Goal: Contribute content: Contribute content

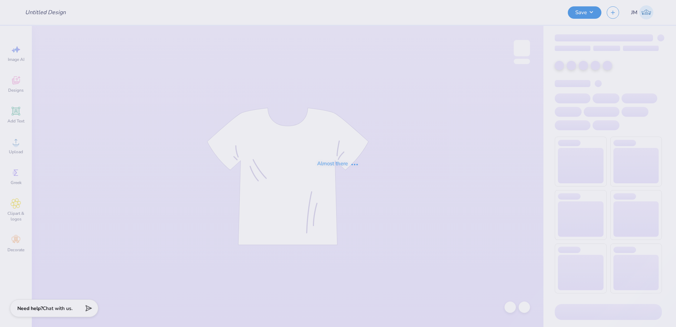
type input "Playa Luna <> GJWW Swag"
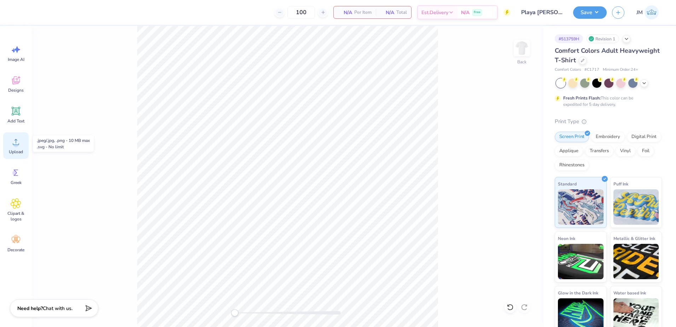
click at [22, 144] on div "Upload" at bounding box center [15, 145] width 25 height 27
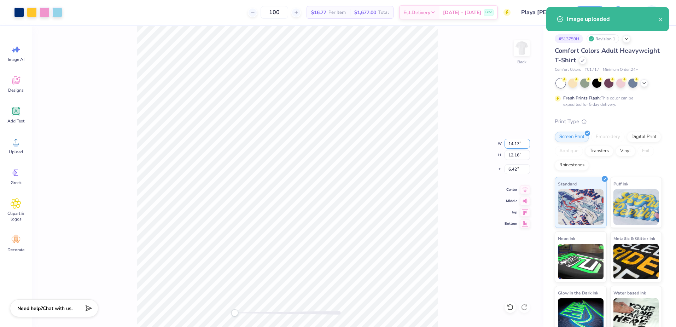
click at [521, 146] on input "14.17" at bounding box center [517, 144] width 25 height 10
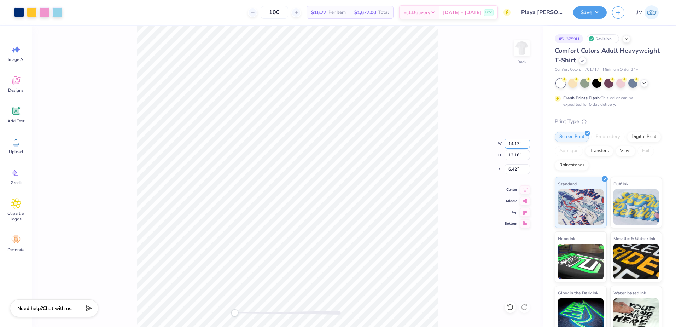
click at [512, 142] on input "14.17" at bounding box center [517, 144] width 25 height 10
type input "12"
click at [519, 169] on input "7.35" at bounding box center [517, 169] width 25 height 10
type input "3"
click at [518, 154] on input "10.30" at bounding box center [517, 155] width 25 height 10
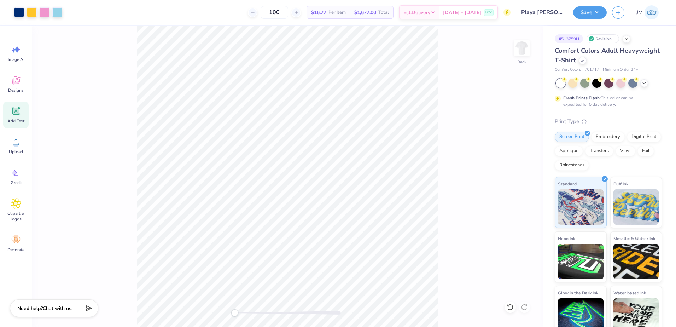
click at [21, 114] on icon at bounding box center [16, 111] width 11 height 11
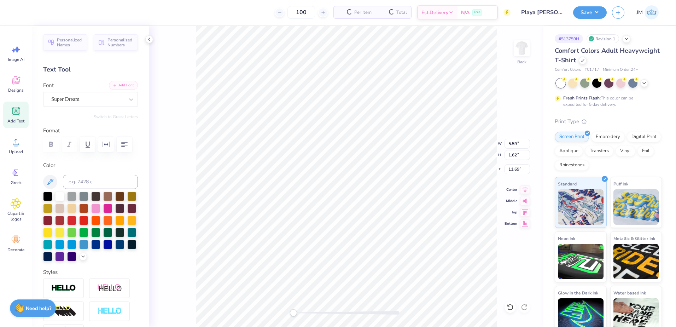
click at [119, 84] on button "Add Font" at bounding box center [123, 85] width 29 height 9
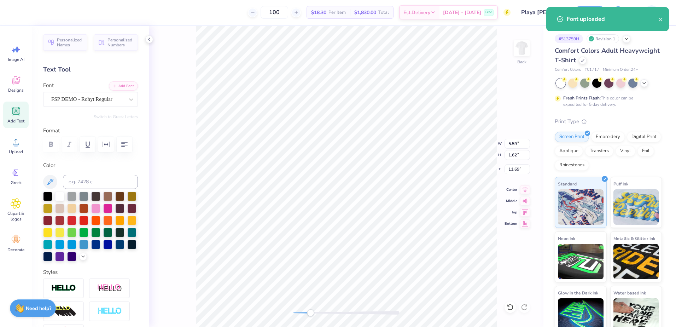
click at [310, 314] on div at bounding box center [346, 313] width 106 height 4
click at [310, 313] on div "Accessibility label" at bounding box center [310, 312] width 7 height 7
type input "12.00"
type input "10.30"
type input "3.00"
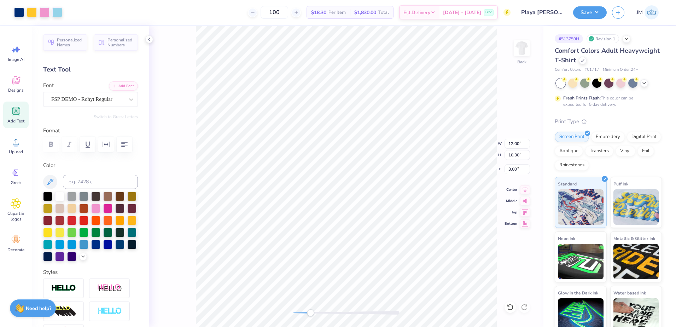
type input "5.01"
type input "1.42"
type input "11.79"
click at [102, 181] on input at bounding box center [100, 182] width 75 height 14
type input "288"
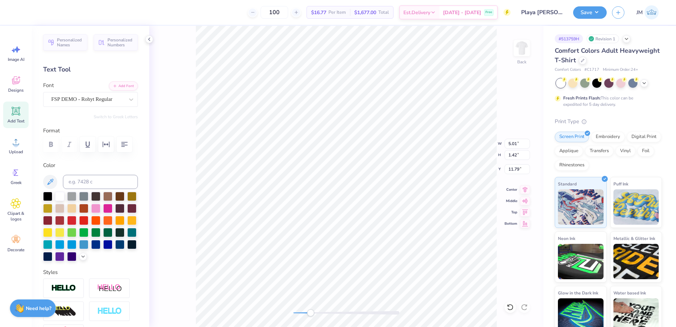
scroll to position [6, 3]
type textarea "RIVIERA MAYA"
click at [103, 144] on icon "button" at bounding box center [106, 144] width 7 height 6
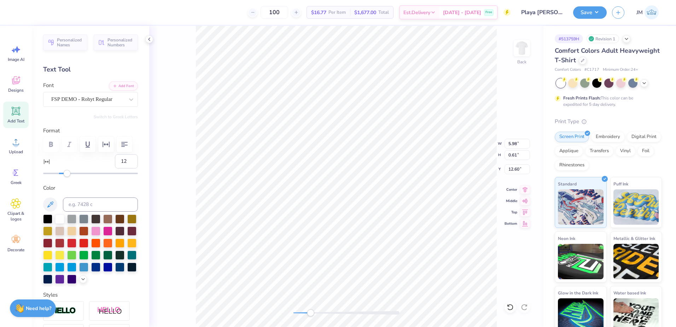
type input "13"
drag, startPoint x: 56, startPoint y: 171, endPoint x: 68, endPoint y: 173, distance: 11.9
click at [68, 173] on div "Accessibility label" at bounding box center [67, 173] width 7 height 7
type input "11"
click at [66, 174] on div "Accessibility label" at bounding box center [66, 173] width 7 height 7
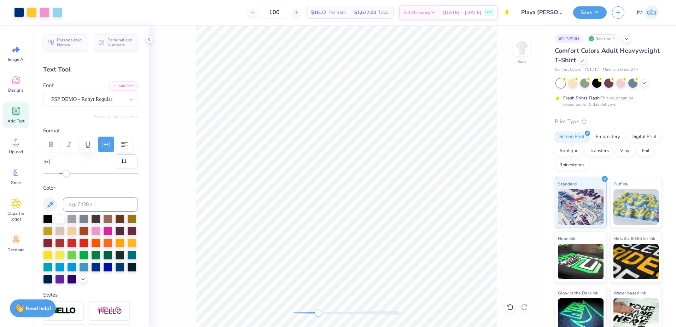
click at [318, 311] on div at bounding box center [346, 313] width 106 height 4
click at [302, 310] on div at bounding box center [346, 312] width 106 height 7
click at [529, 190] on icon at bounding box center [525, 188] width 10 height 8
click at [376, 251] on li "Group" at bounding box center [388, 249] width 56 height 14
drag, startPoint x: 303, startPoint y: 313, endPoint x: 297, endPoint y: 311, distance: 6.2
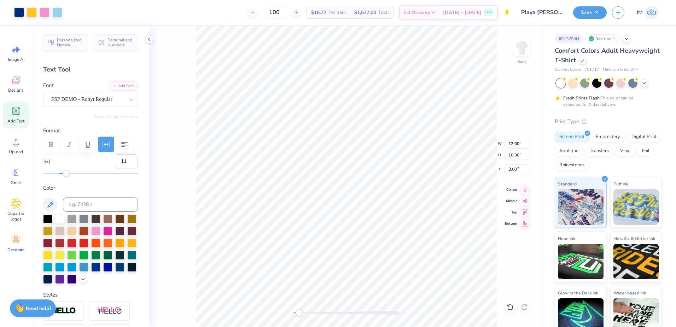
click at [297, 311] on div "Accessibility label" at bounding box center [299, 312] width 7 height 7
click at [590, 11] on button "Save" at bounding box center [590, 11] width 34 height 12
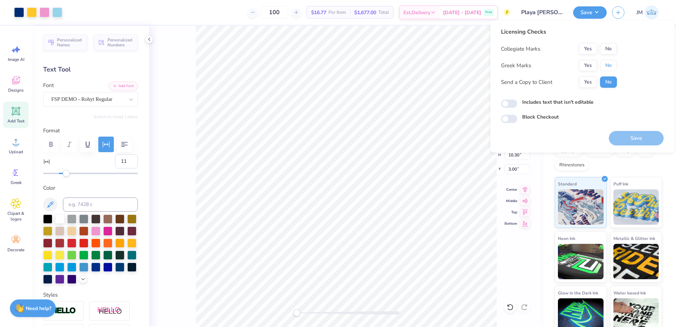
drag, startPoint x: 607, startPoint y: 65, endPoint x: 605, endPoint y: 55, distance: 10.2
click at [607, 64] on button "No" at bounding box center [608, 65] width 17 height 11
click at [605, 49] on button "No" at bounding box center [608, 48] width 17 height 11
click at [621, 136] on button "Save" at bounding box center [636, 138] width 55 height 14
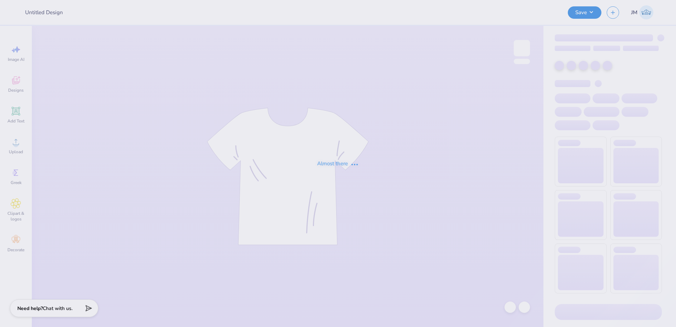
type input "Career Week - Class Officer Collective at [GEOGRAPHIC_DATA] U"
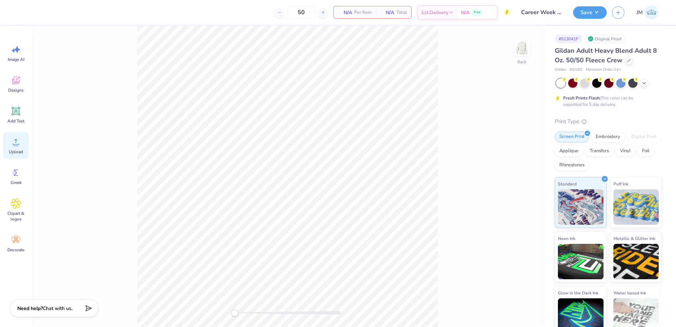
click at [16, 147] on circle at bounding box center [15, 144] width 5 height 5
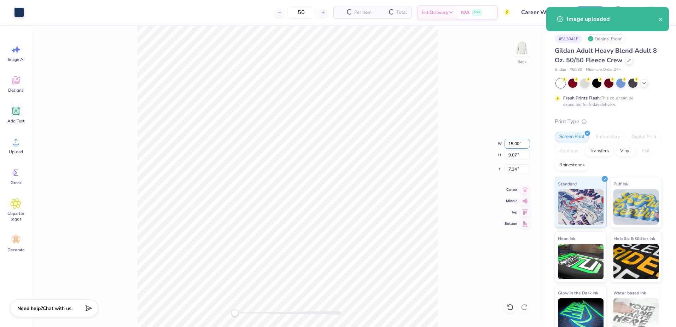
click at [521, 144] on input "15.00" at bounding box center [517, 144] width 25 height 10
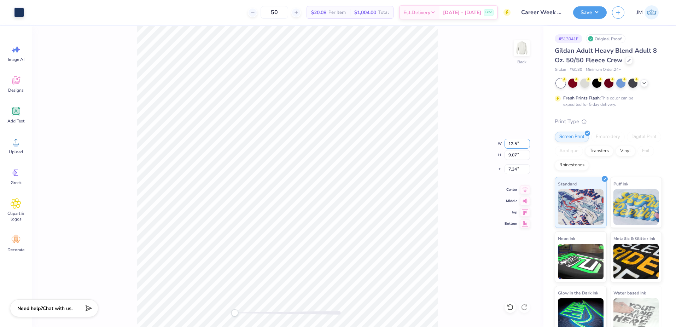
type input "12.5"
click at [513, 166] on input "8.73" at bounding box center [517, 169] width 25 height 10
click at [517, 144] on input "10.42" at bounding box center [517, 144] width 25 height 10
type input "12"
click at [514, 147] on input "13.82" at bounding box center [517, 144] width 25 height 10
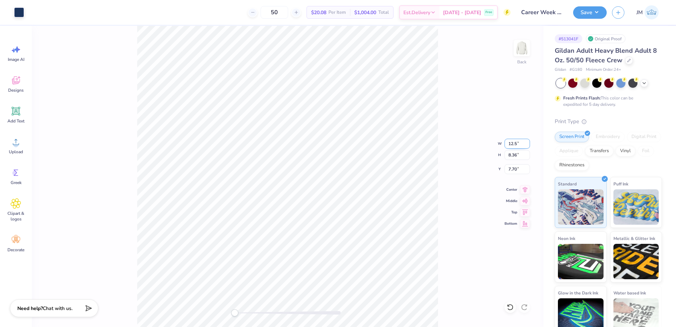
type input "12.5"
click at [512, 171] on input "8.46" at bounding box center [517, 169] width 25 height 10
type input "3"
click at [518, 156] on input "6.83" at bounding box center [517, 155] width 25 height 10
click at [513, 169] on input "2.64" at bounding box center [517, 169] width 25 height 10
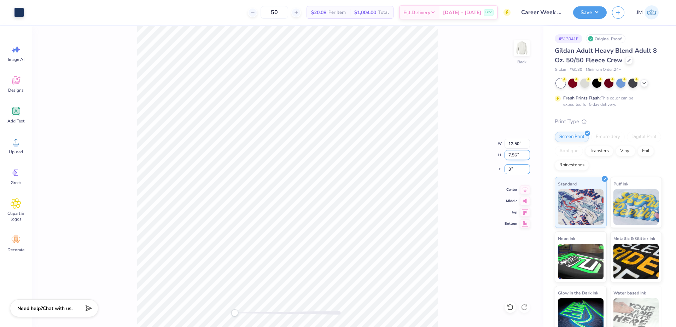
type input "3"
click at [513, 153] on input "7.56" at bounding box center [517, 155] width 25 height 10
click at [522, 189] on icon at bounding box center [525, 188] width 10 height 8
click at [594, 12] on button "Save" at bounding box center [590, 11] width 34 height 12
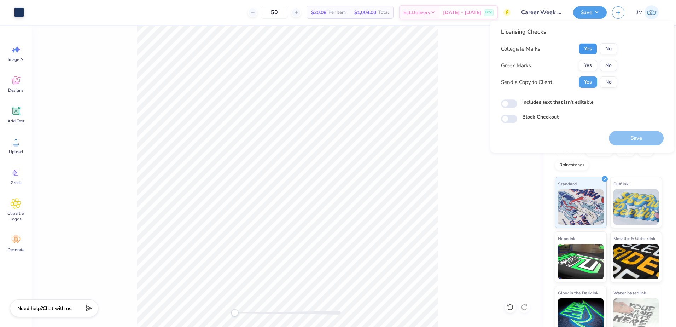
click at [588, 48] on button "Yes" at bounding box center [588, 48] width 18 height 11
click at [605, 65] on button "No" at bounding box center [608, 65] width 17 height 11
click at [626, 140] on button "Save" at bounding box center [636, 138] width 55 height 14
